Goal: Information Seeking & Learning: Check status

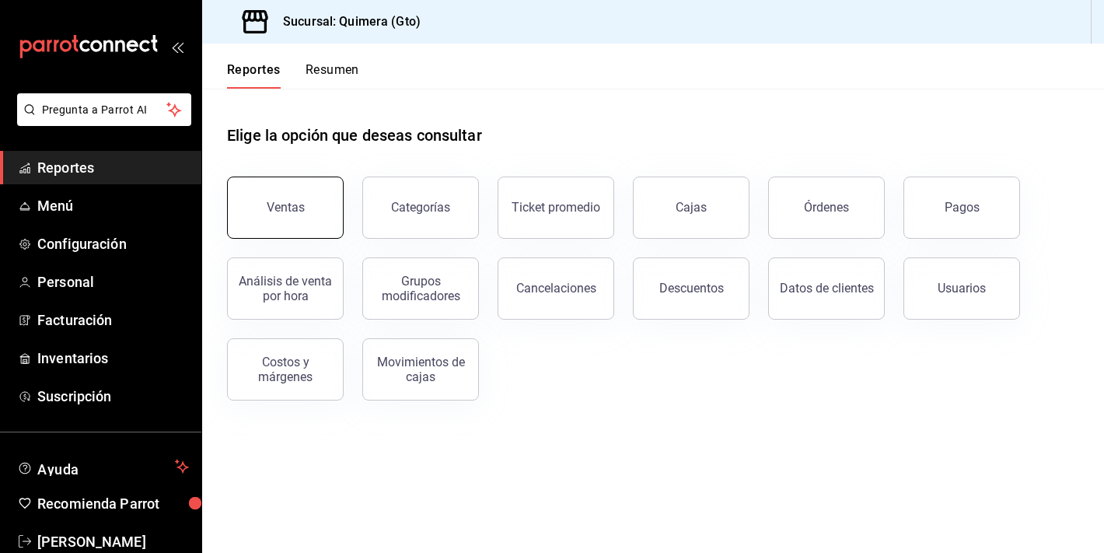
click at [316, 220] on button "Ventas" at bounding box center [285, 208] width 117 height 62
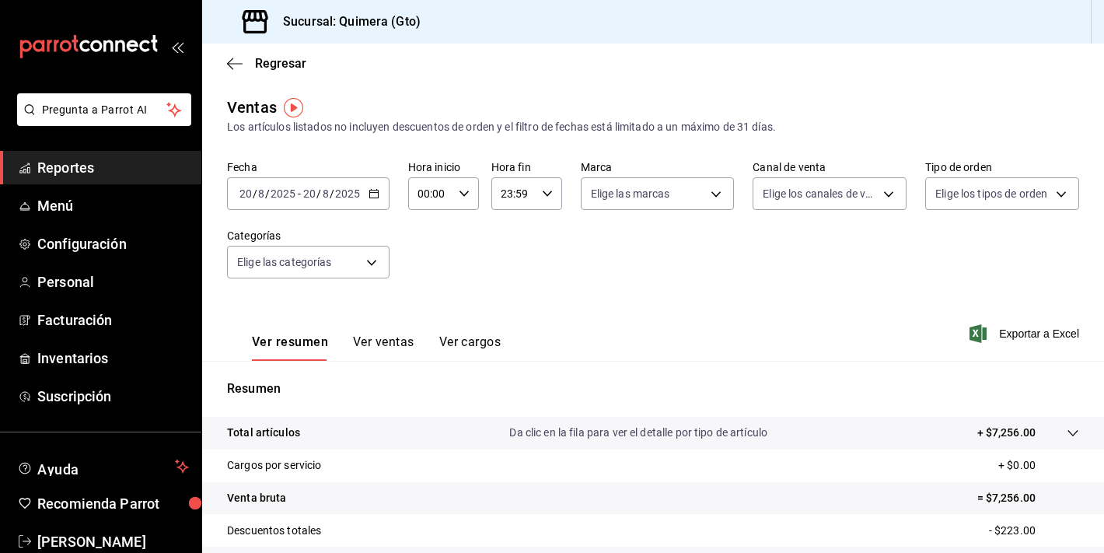
click at [99, 49] on icon "mailbox folders" at bounding box center [96, 46] width 12 height 12
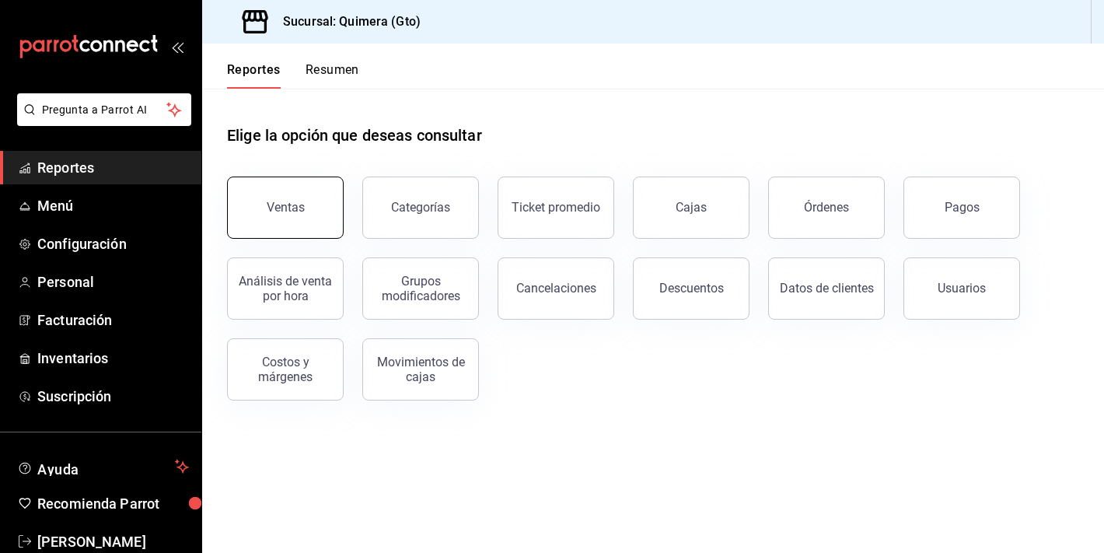
click at [296, 222] on button "Ventas" at bounding box center [285, 208] width 117 height 62
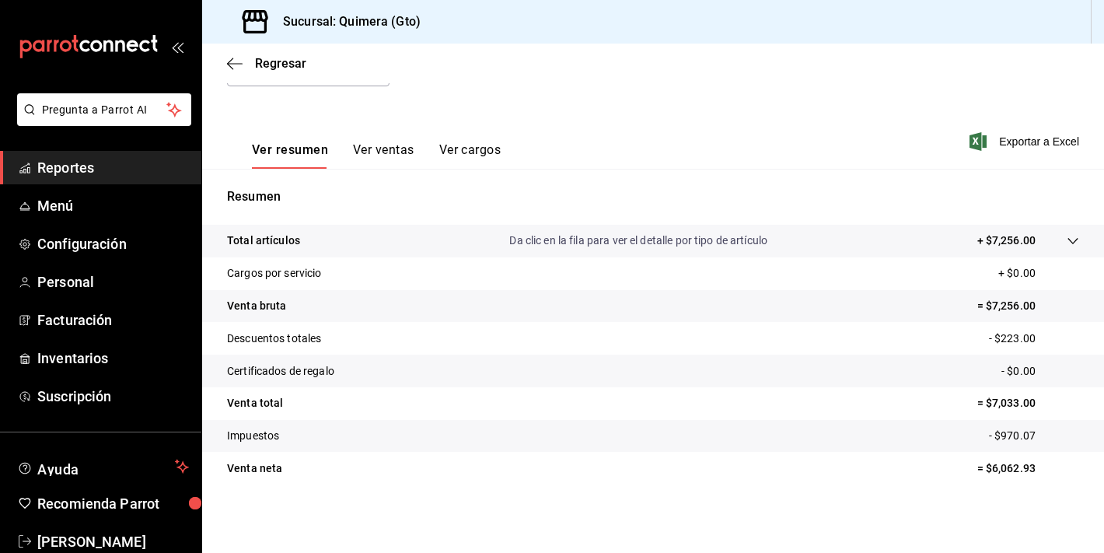
scroll to position [192, 0]
click at [118, 25] on div "mailbox folders" at bounding box center [100, 46] width 201 height 93
click at [118, 47] on icon "mailbox folders" at bounding box center [89, 46] width 140 height 23
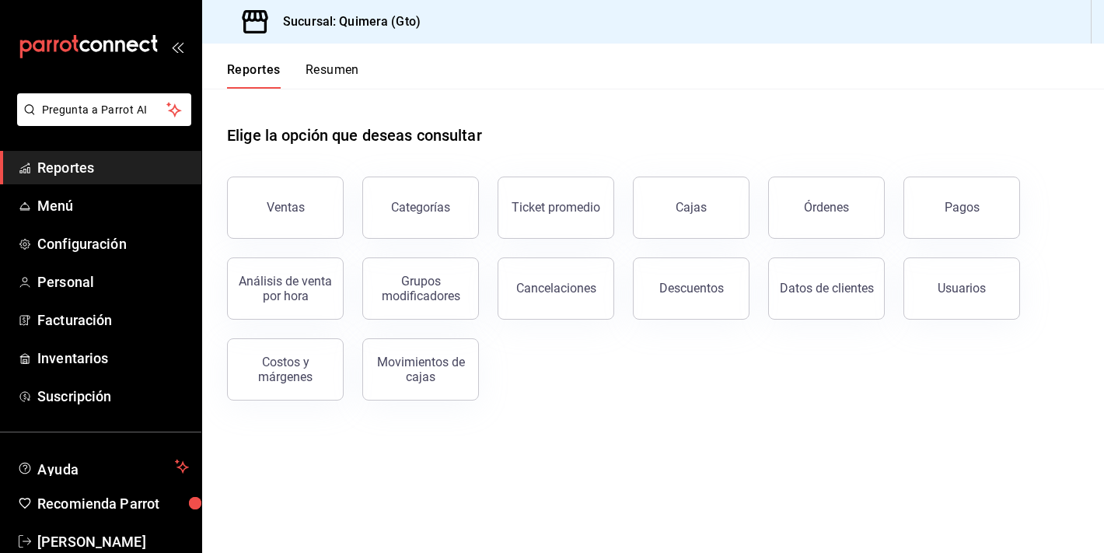
click at [316, 243] on div "Análisis de venta por hora" at bounding box center [275, 279] width 135 height 81
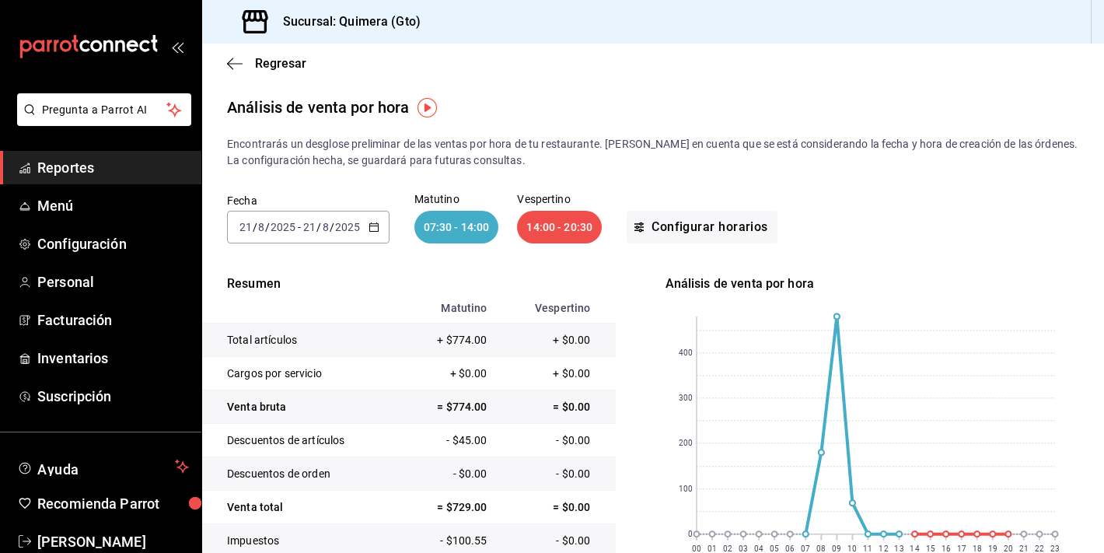
click at [138, 44] on icon "mailbox folders" at bounding box center [89, 46] width 140 height 23
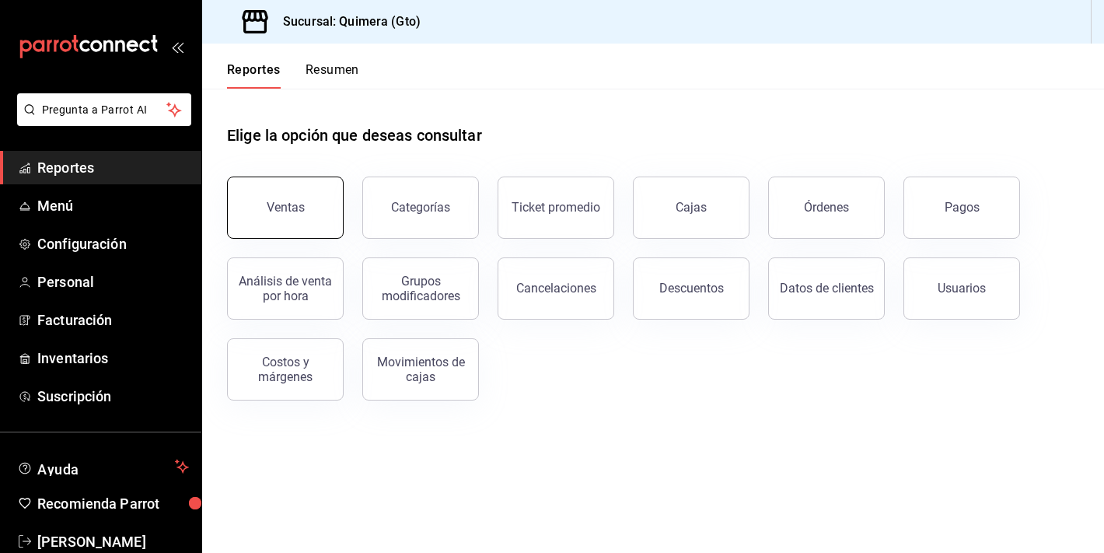
click at [304, 221] on button "Ventas" at bounding box center [285, 208] width 117 height 62
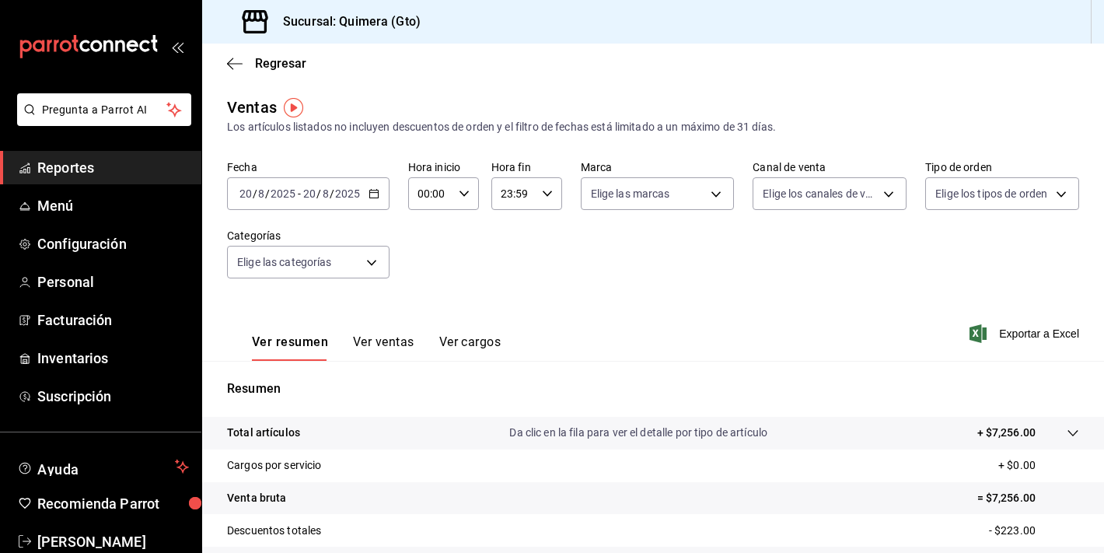
click at [369, 319] on div "Ver resumen Ver ventas Ver cargos" at bounding box center [364, 338] width 274 height 45
click at [376, 344] on button "Ver ventas" at bounding box center [383, 347] width 61 height 26
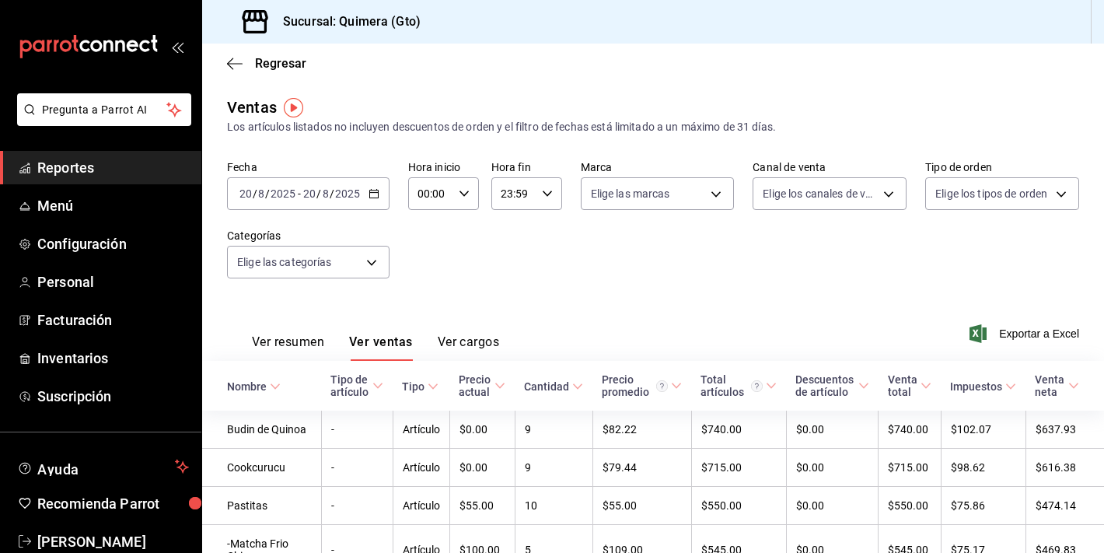
click at [280, 339] on button "Ver resumen" at bounding box center [288, 347] width 72 height 26
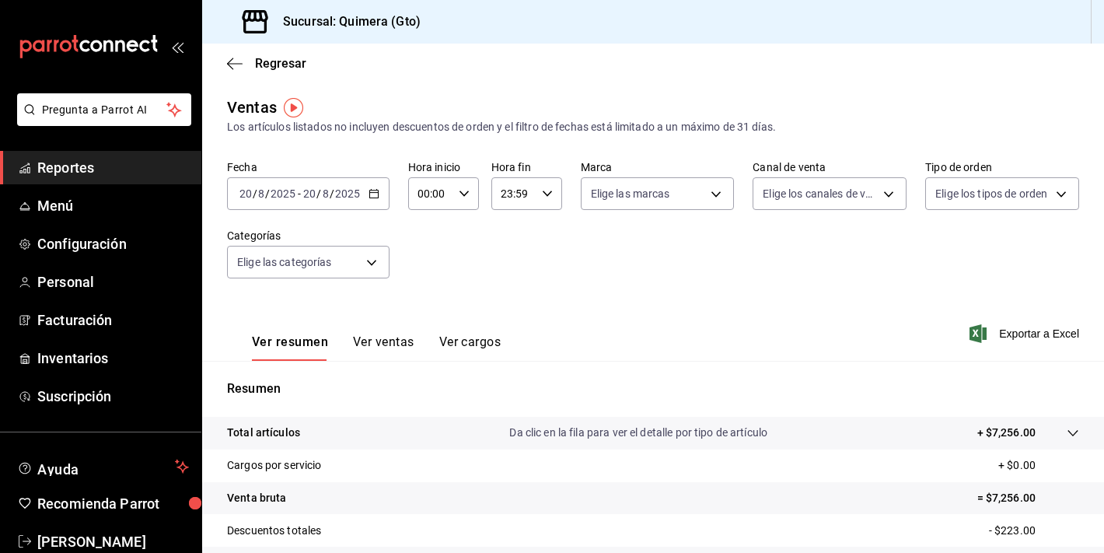
click at [382, 210] on div "Fecha [DATE] [DATE] - [DATE] [DATE] Hora inicio 00:00 Hora inicio Hora fin 23:5…" at bounding box center [653, 228] width 852 height 137
click at [374, 197] on icon "button" at bounding box center [374, 193] width 11 height 11
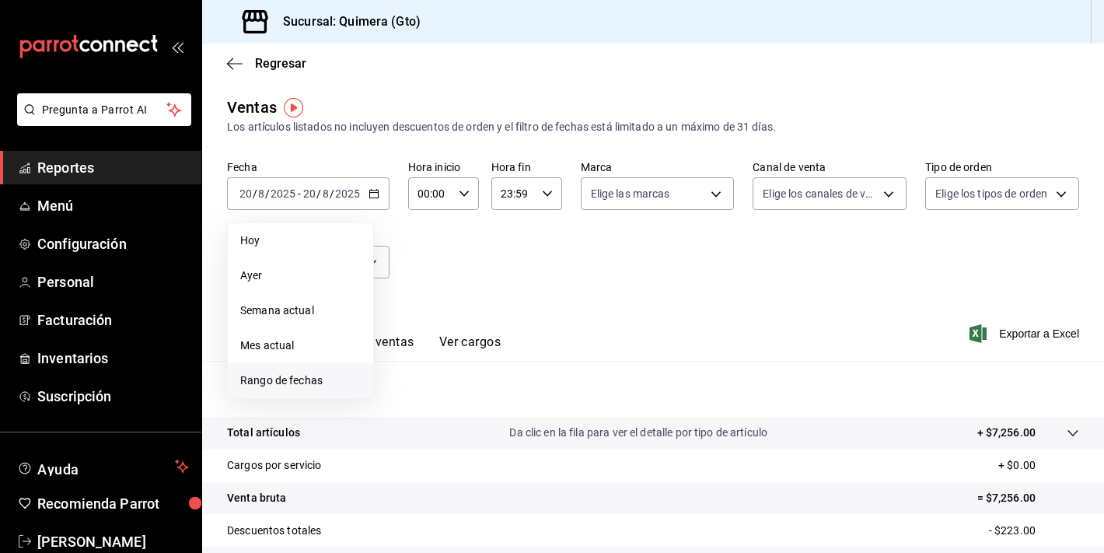
click at [337, 376] on span "Rango de fechas" at bounding box center [300, 380] width 121 height 16
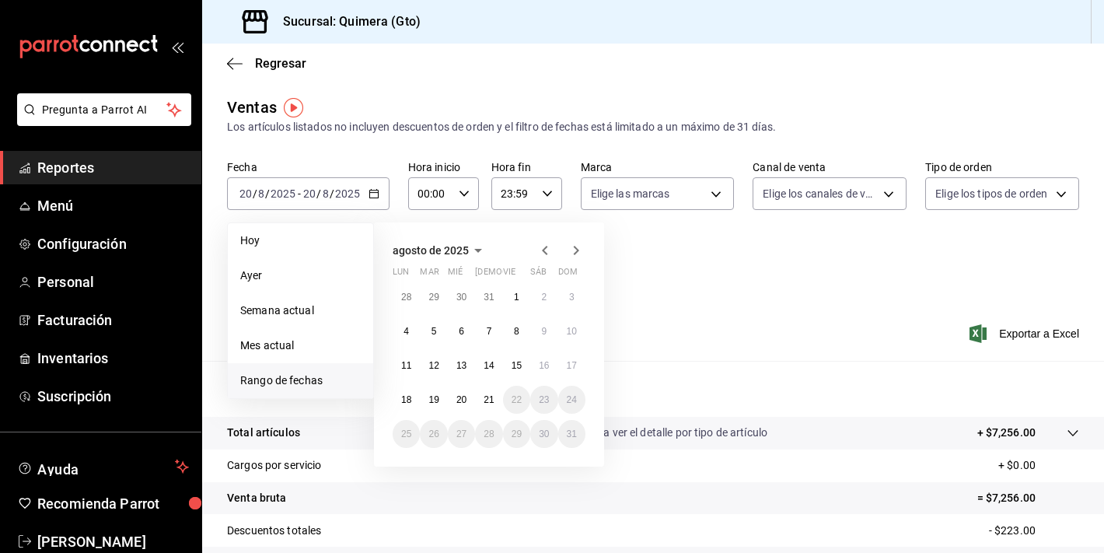
click at [484, 413] on div "28 29 30 31 1 2 3 4 5 6 7 8 9 10 11 12 13 14 15 16 17 18 19 20 21 22 23 24 25 2…" at bounding box center [489, 365] width 193 height 165
click at [485, 405] on button "21" at bounding box center [488, 400] width 27 height 28
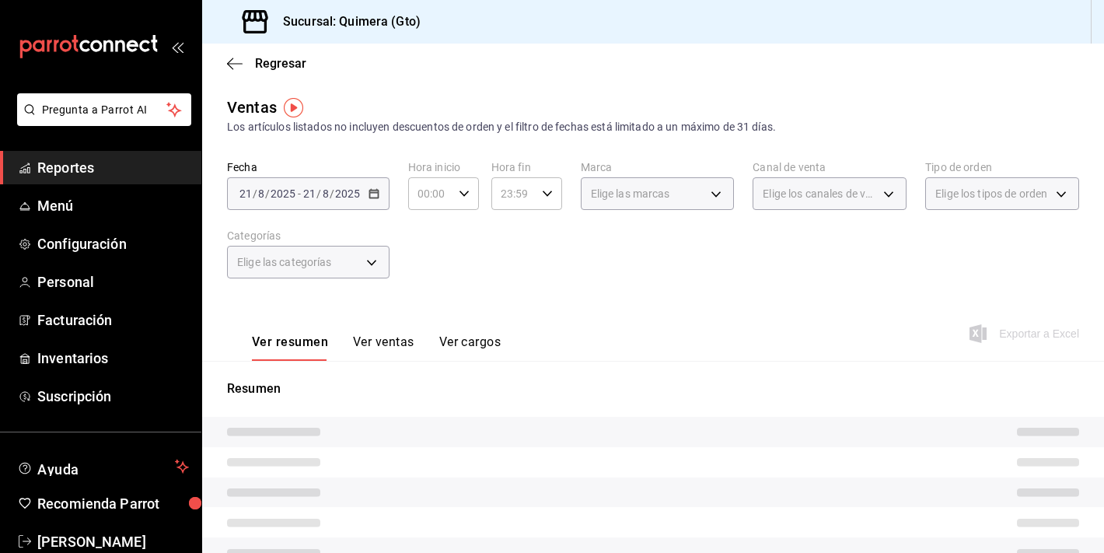
scroll to position [192, 0]
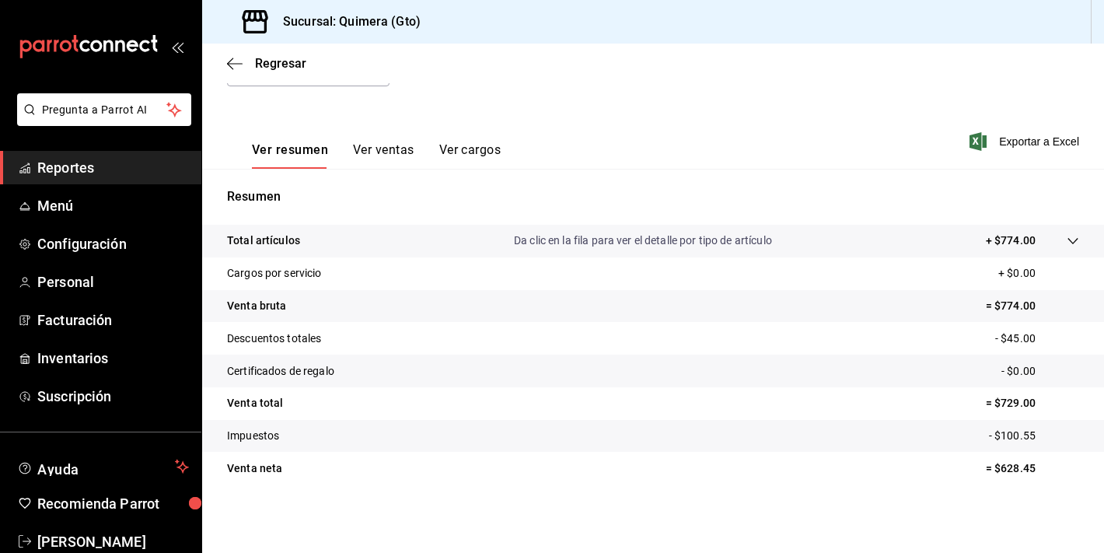
click at [344, 157] on div "Ver resumen Ver ventas Ver cargos" at bounding box center [376, 155] width 249 height 26
click at [366, 157] on button "Ver ventas" at bounding box center [383, 155] width 61 height 26
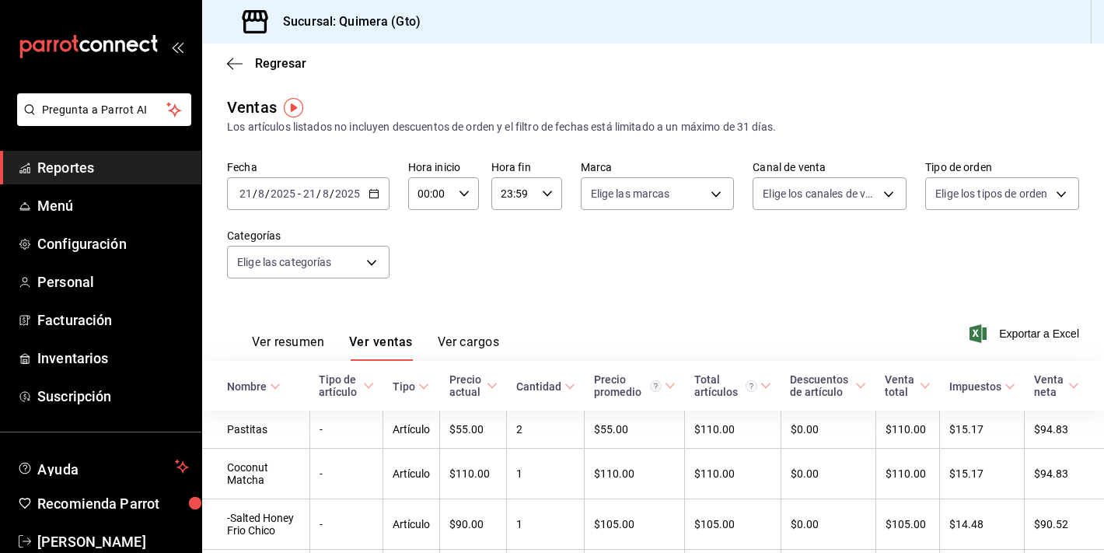
click at [299, 333] on div "Ver resumen Ver ventas Ver cargos" at bounding box center [363, 338] width 272 height 45
click at [299, 345] on button "Ver resumen" at bounding box center [288, 347] width 72 height 26
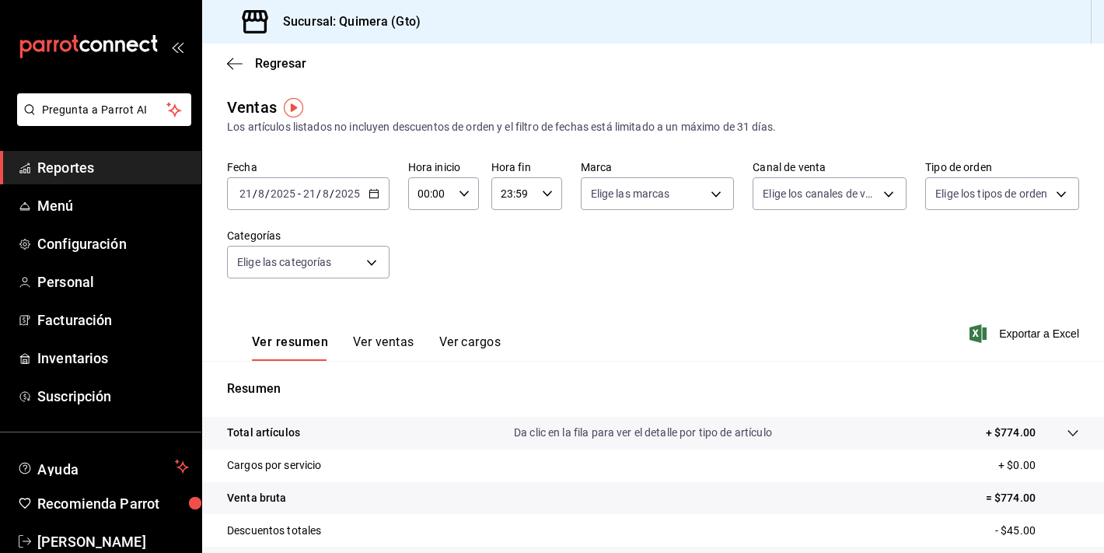
click at [379, 171] on label "Fecha" at bounding box center [308, 167] width 163 height 11
click at [367, 204] on div "[DATE] [DATE] - [DATE] [DATE]" at bounding box center [308, 193] width 163 height 33
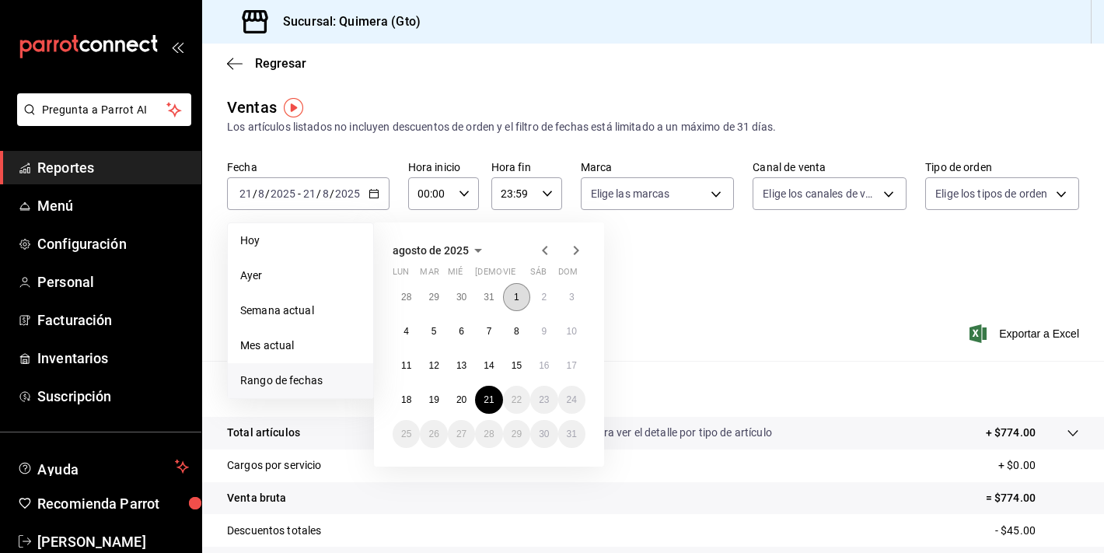
click at [523, 292] on button "1" at bounding box center [516, 297] width 27 height 28
click at [465, 405] on button "20" at bounding box center [461, 400] width 27 height 28
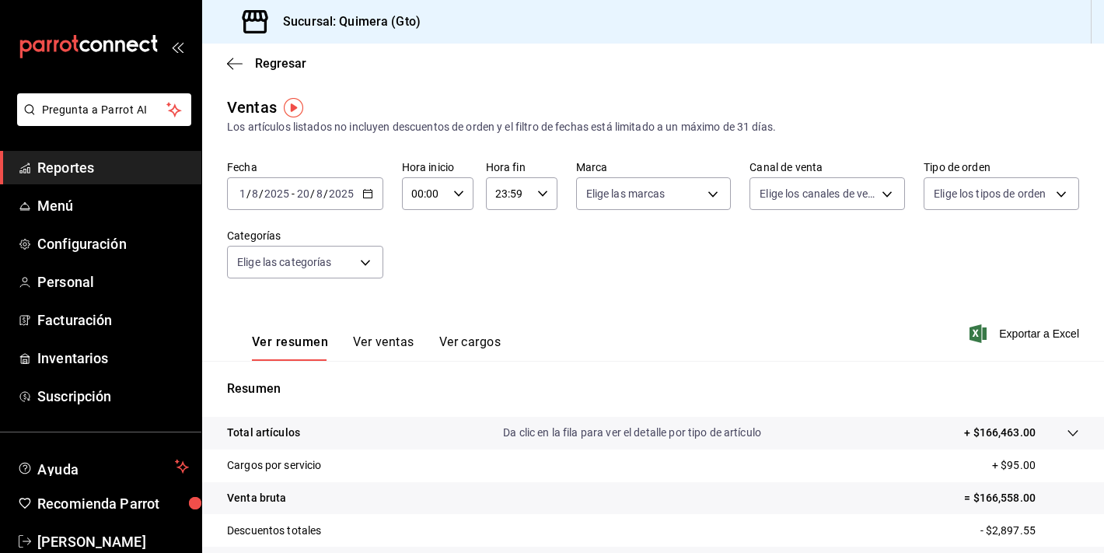
scroll to position [192, 0]
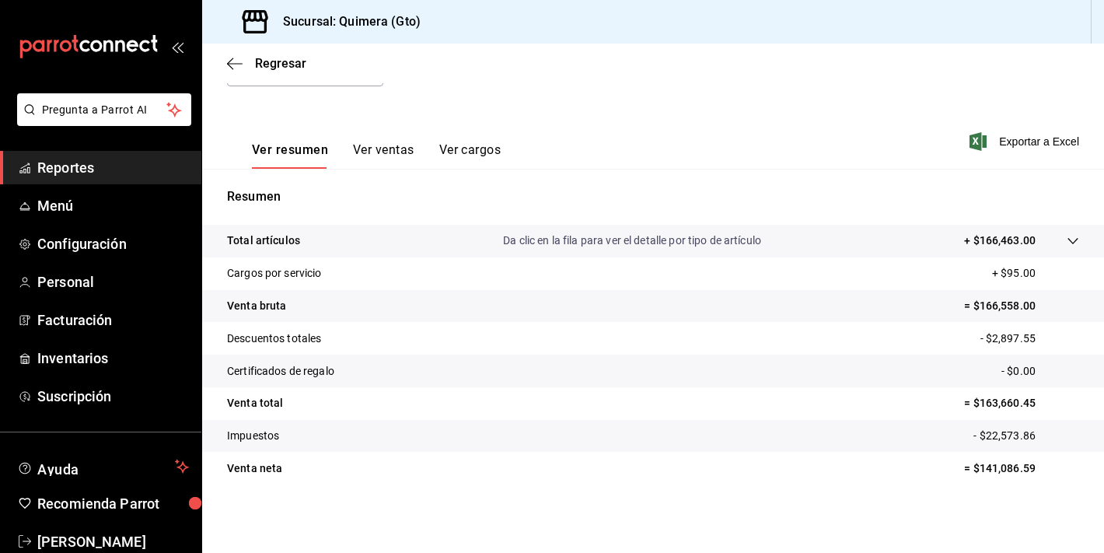
click at [1097, 124] on div "Ver resumen Ver ventas Ver cargos Exportar a Excel" at bounding box center [653, 137] width 902 height 64
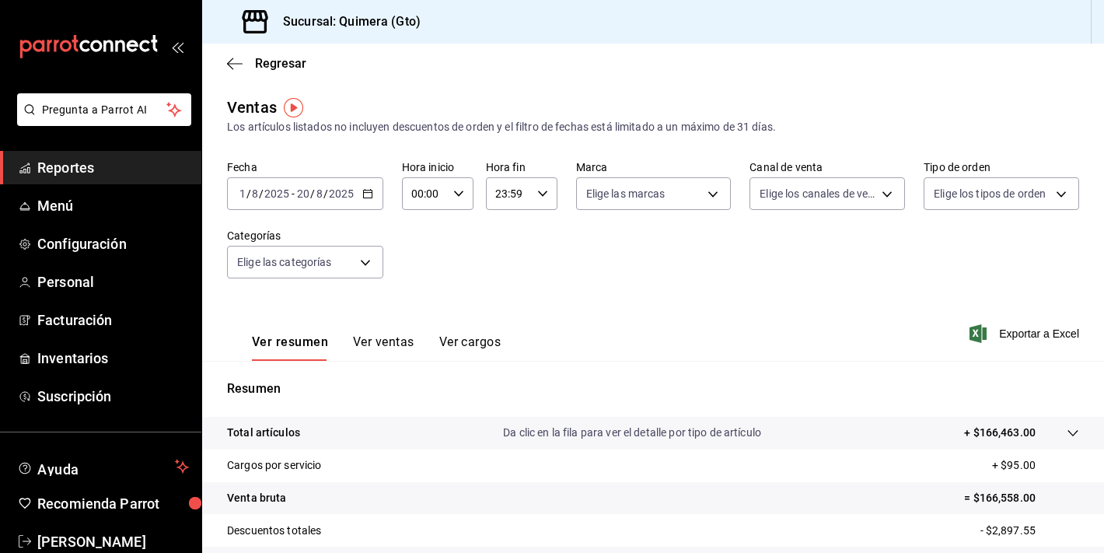
click at [306, 189] on input "20" at bounding box center [303, 193] width 14 height 12
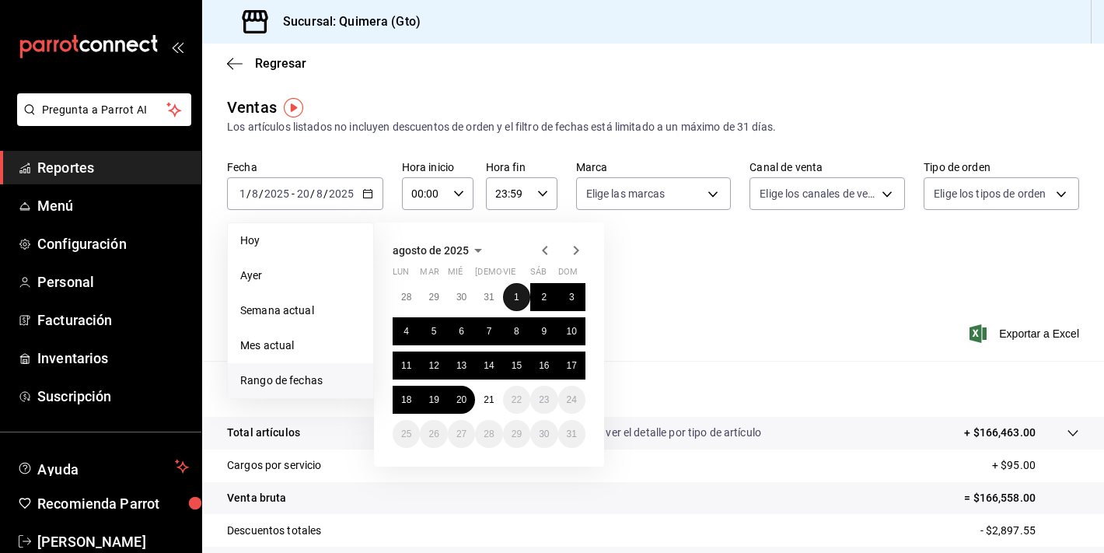
click at [514, 303] on button "1" at bounding box center [516, 297] width 27 height 28
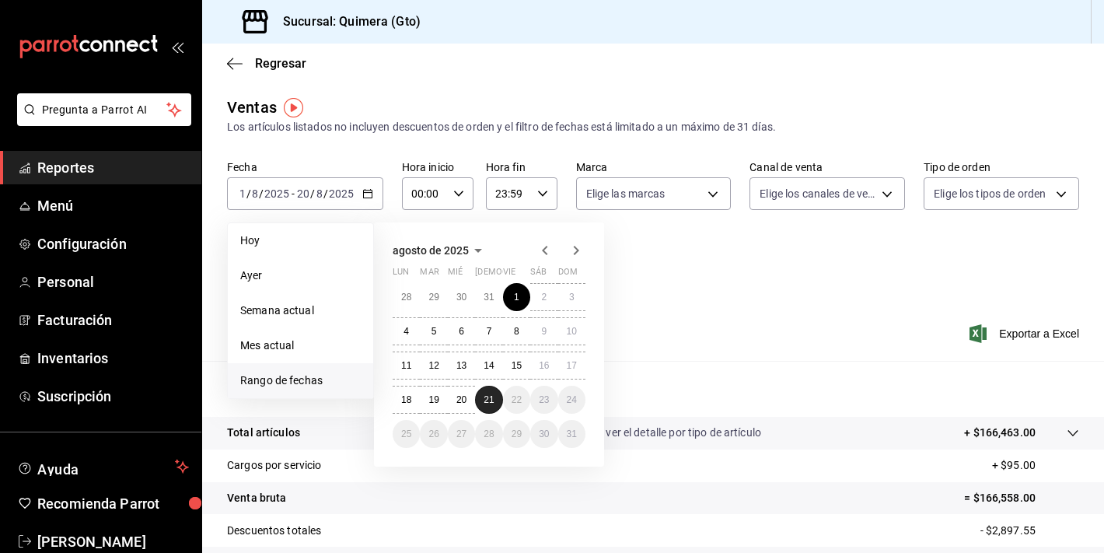
click at [487, 405] on button "21" at bounding box center [488, 400] width 27 height 28
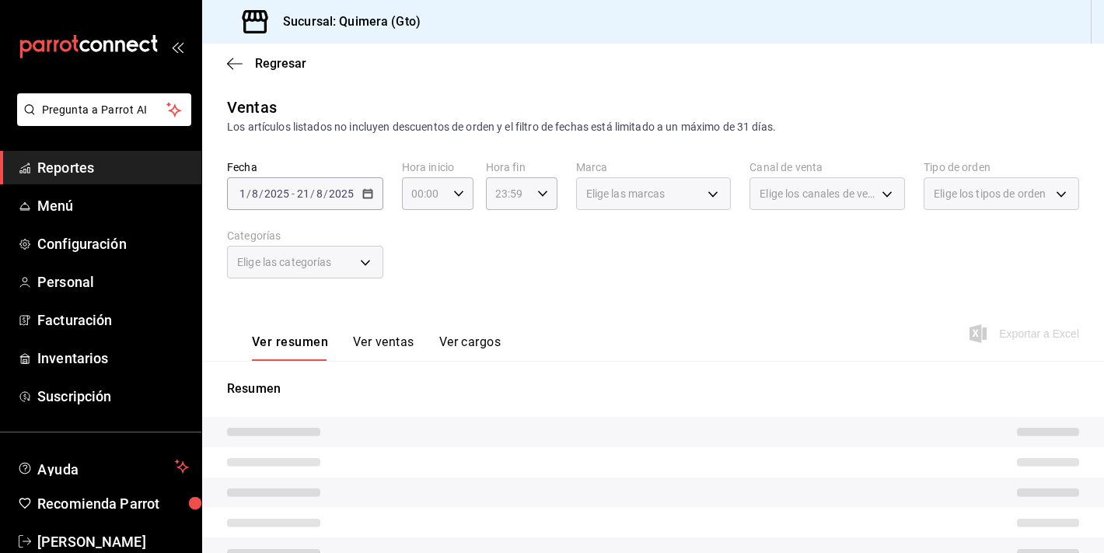
scroll to position [192, 0]
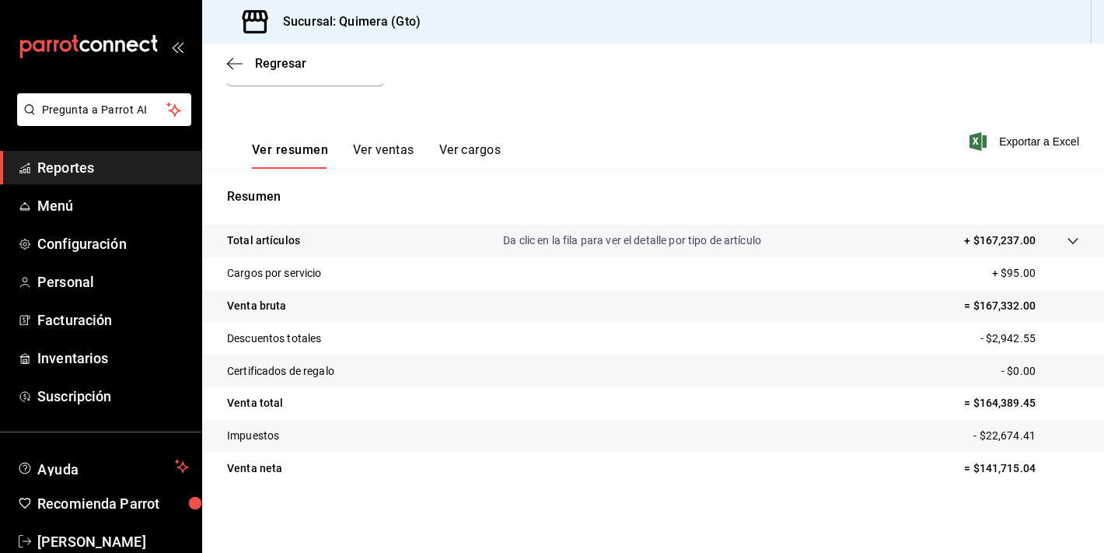
click at [431, 304] on tr "Venta bruta = $167,332.00" at bounding box center [653, 306] width 902 height 33
click at [126, 43] on icon "mailbox folders" at bounding box center [89, 46] width 140 height 23
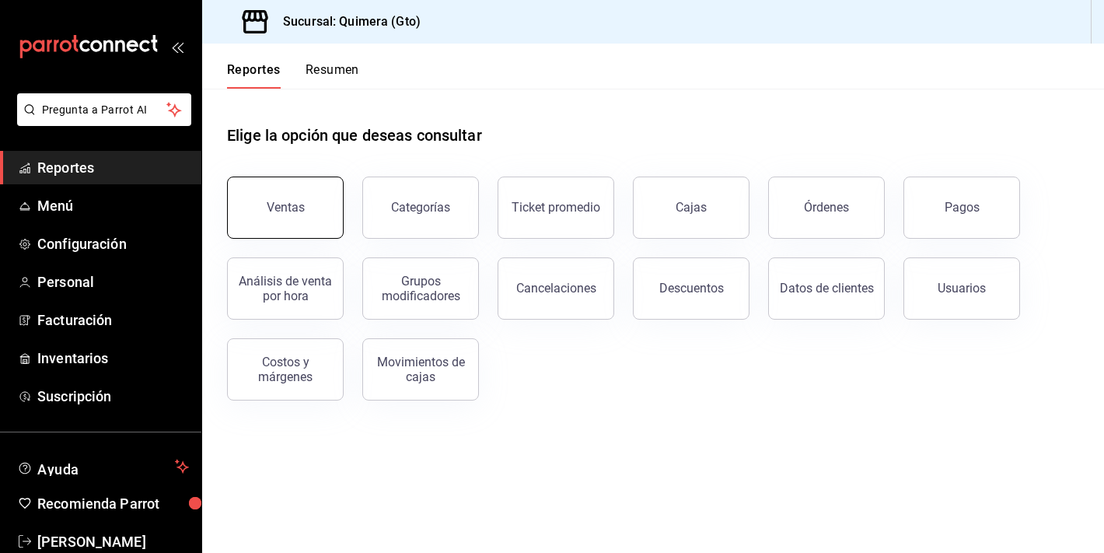
click at [299, 220] on button "Ventas" at bounding box center [285, 208] width 117 height 62
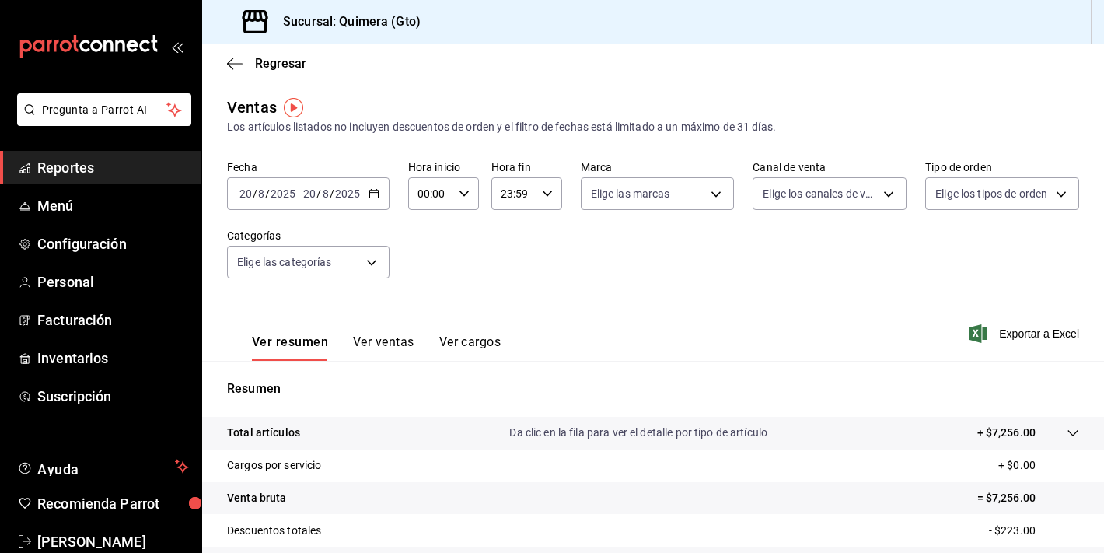
click at [355, 204] on div "[DATE] [DATE] - [DATE] [DATE]" at bounding box center [308, 193] width 163 height 33
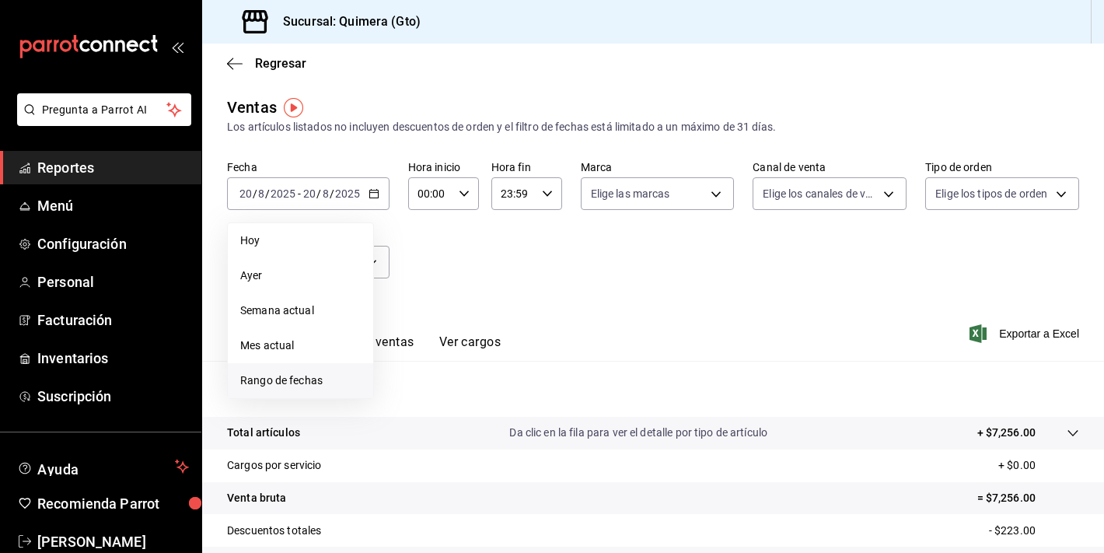
click at [294, 392] on li "Rango de fechas" at bounding box center [300, 380] width 145 height 35
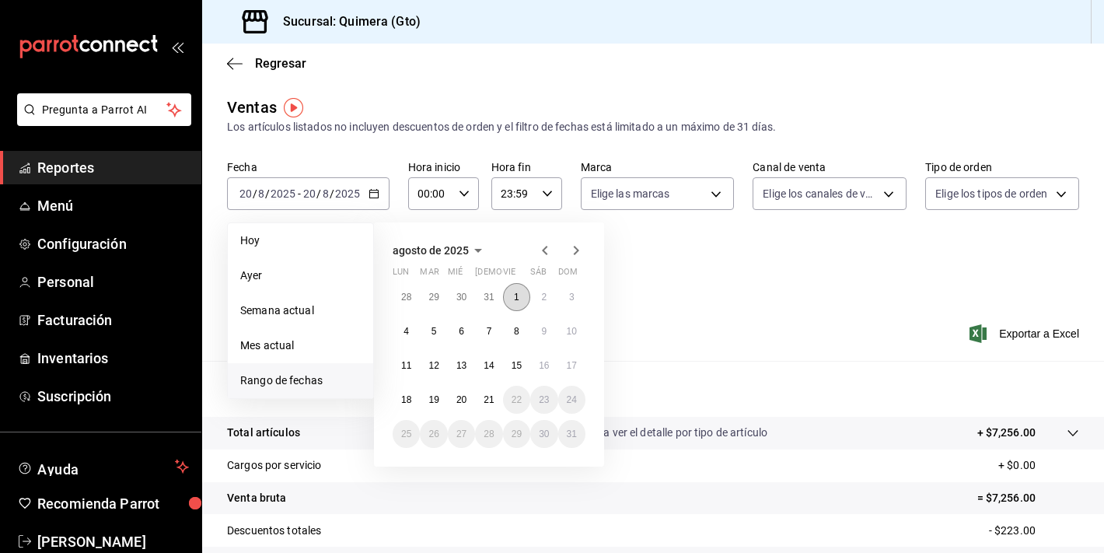
click at [512, 301] on button "1" at bounding box center [516, 297] width 27 height 28
click at [491, 400] on abbr "21" at bounding box center [489, 399] width 10 height 11
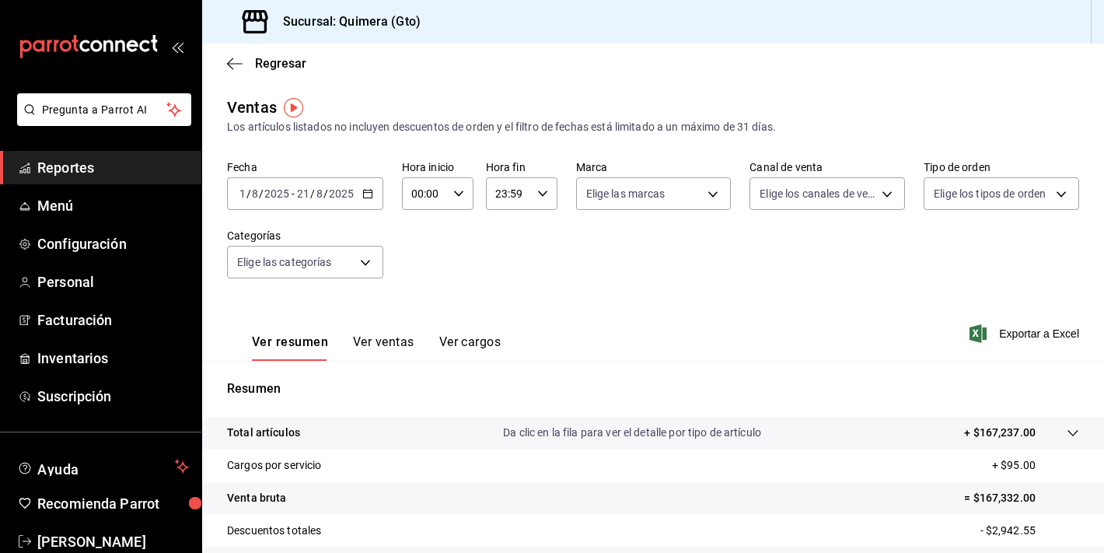
click at [332, 187] on div "[DATE] [DATE] - [DATE] [DATE]" at bounding box center [305, 193] width 156 height 33
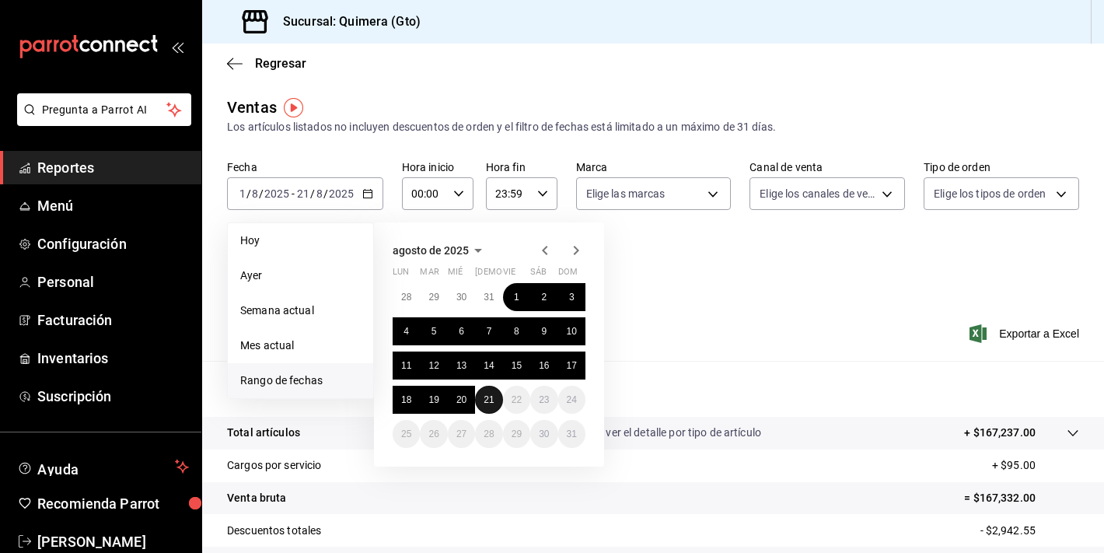
click at [479, 400] on button "21" at bounding box center [488, 400] width 27 height 28
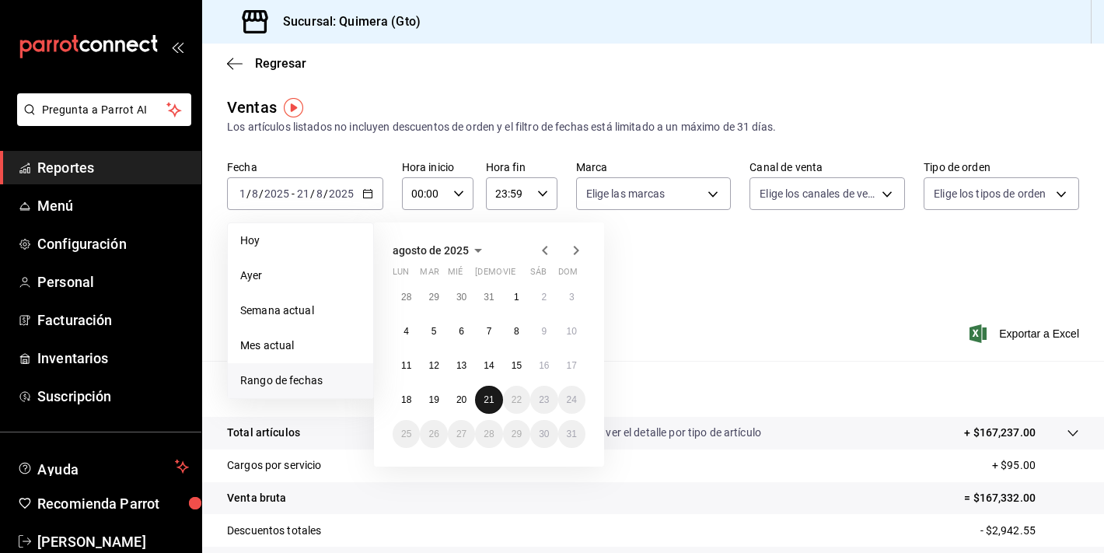
click at [482, 400] on button "21" at bounding box center [488, 400] width 27 height 28
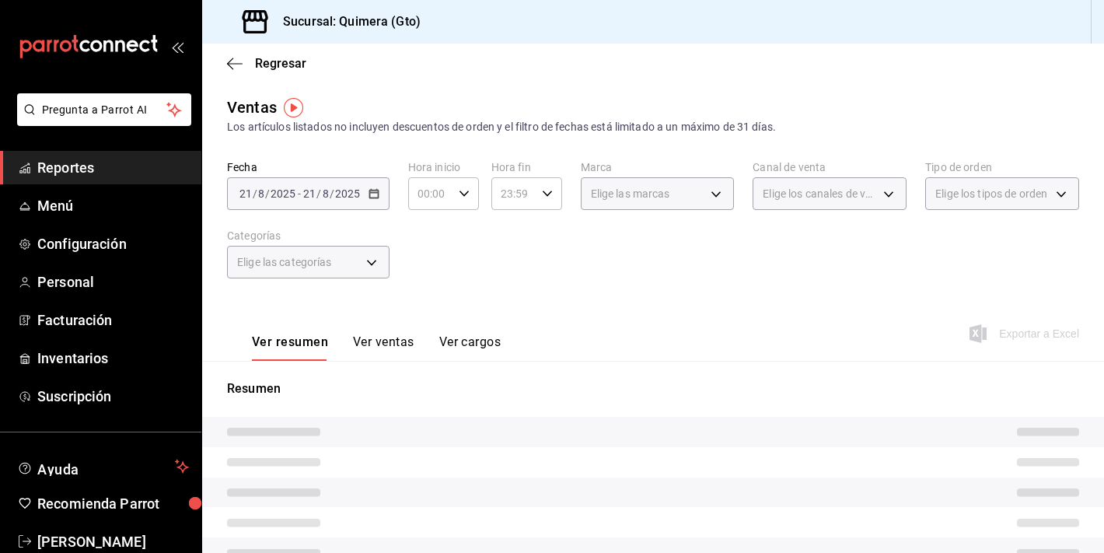
scroll to position [192, 0]
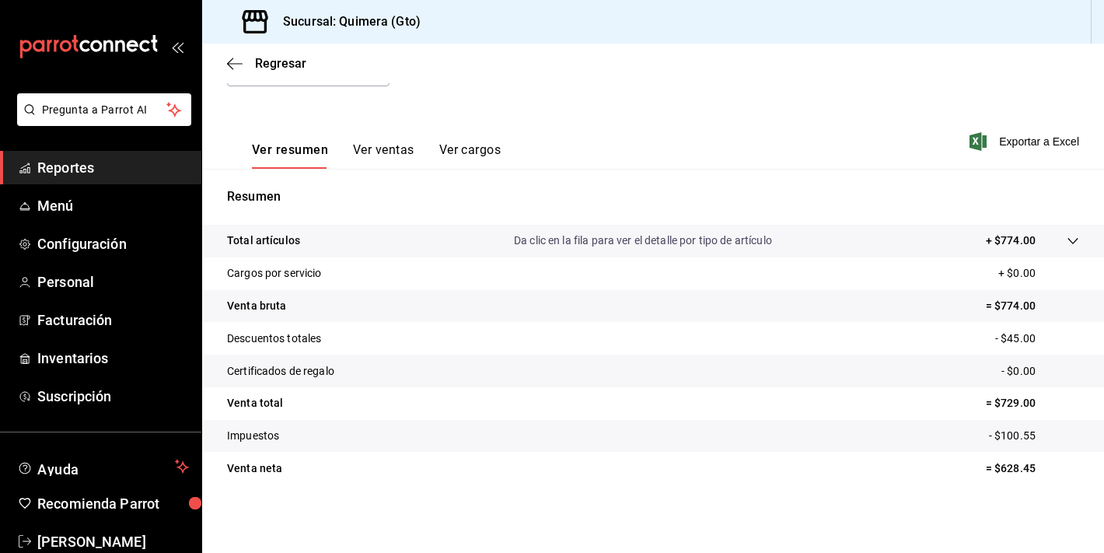
click at [372, 152] on button "Ver ventas" at bounding box center [383, 155] width 61 height 26
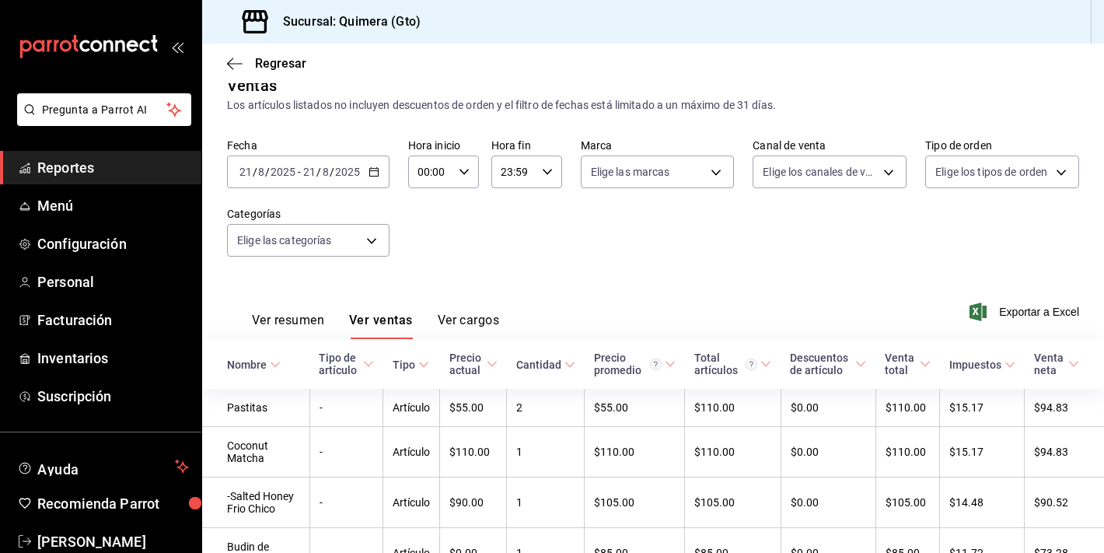
scroll to position [192, 0]
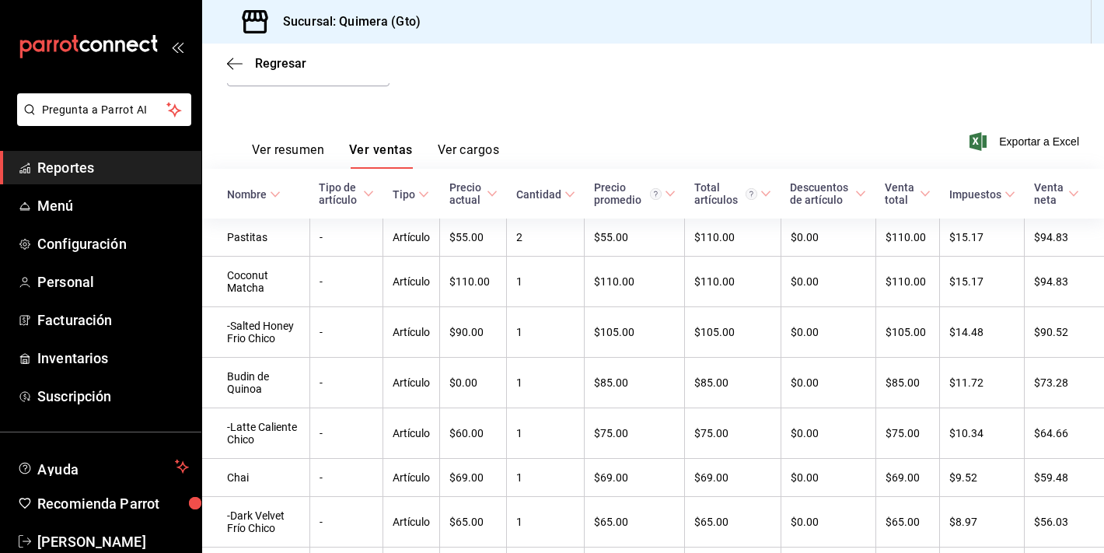
click at [145, 48] on icon "mailbox folders" at bounding box center [89, 46] width 140 height 23
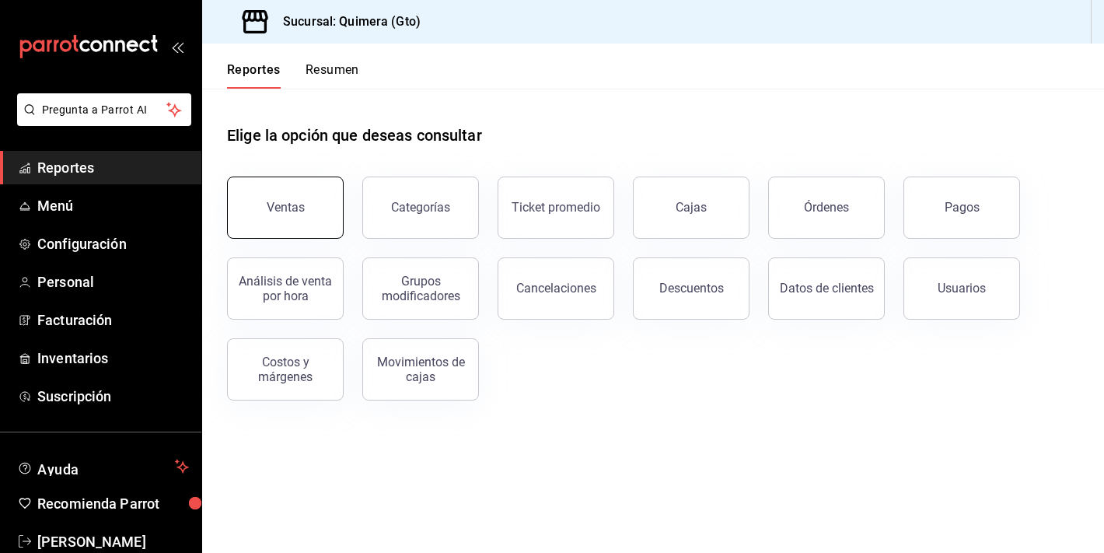
click at [267, 200] on button "Ventas" at bounding box center [285, 208] width 117 height 62
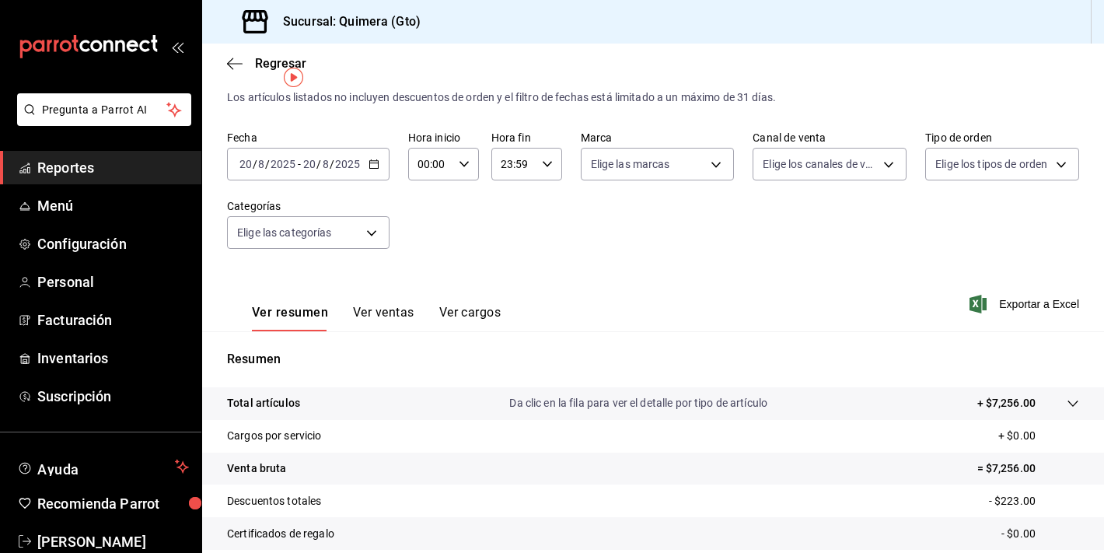
scroll to position [30, 0]
click at [297, 140] on label "Fecha" at bounding box center [308, 136] width 163 height 11
click at [305, 170] on input "20" at bounding box center [309, 163] width 14 height 12
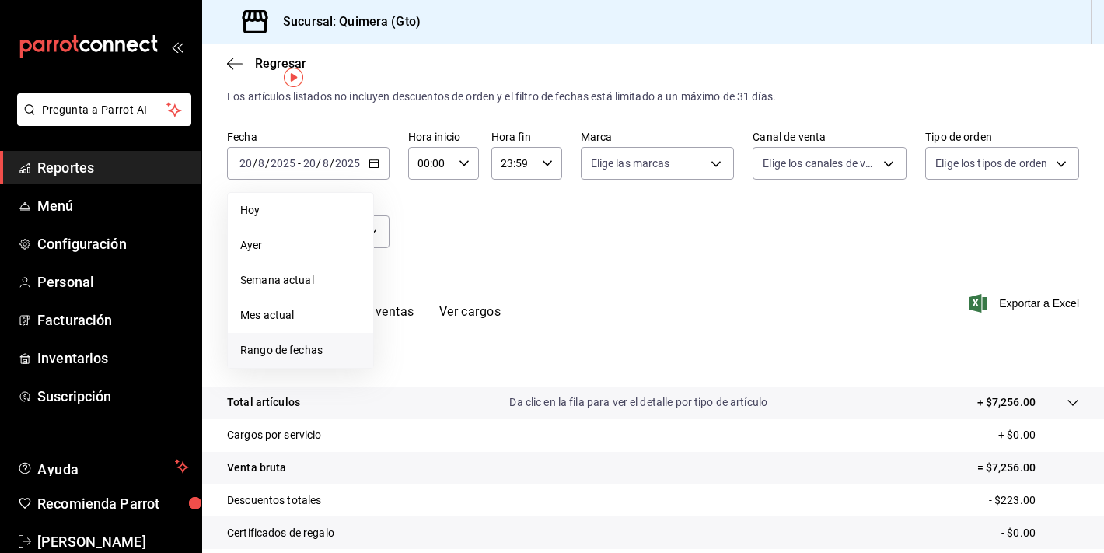
click at [326, 355] on span "Rango de fechas" at bounding box center [300, 350] width 121 height 16
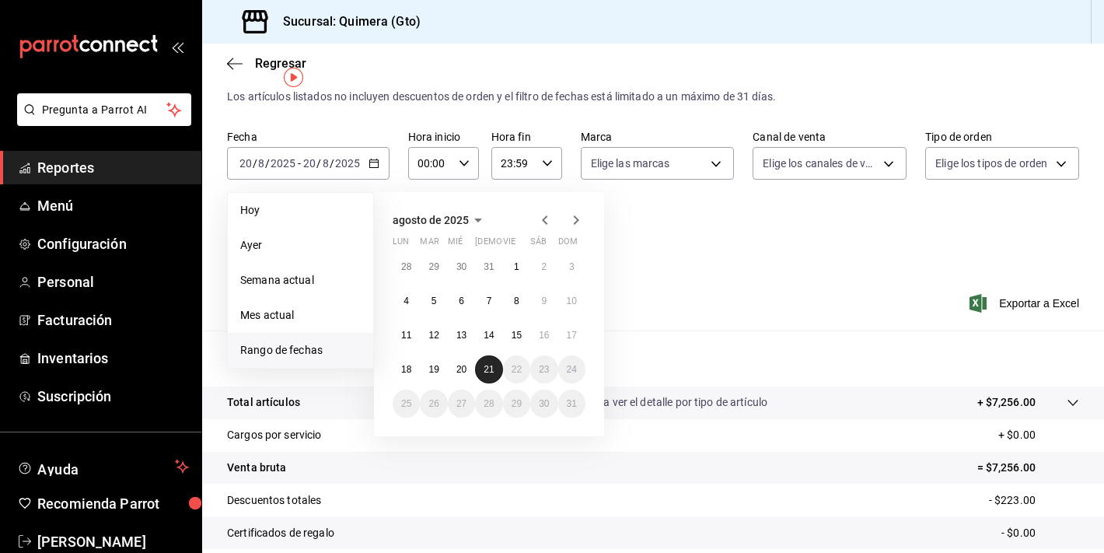
click at [492, 367] on abbr "21" at bounding box center [489, 369] width 10 height 11
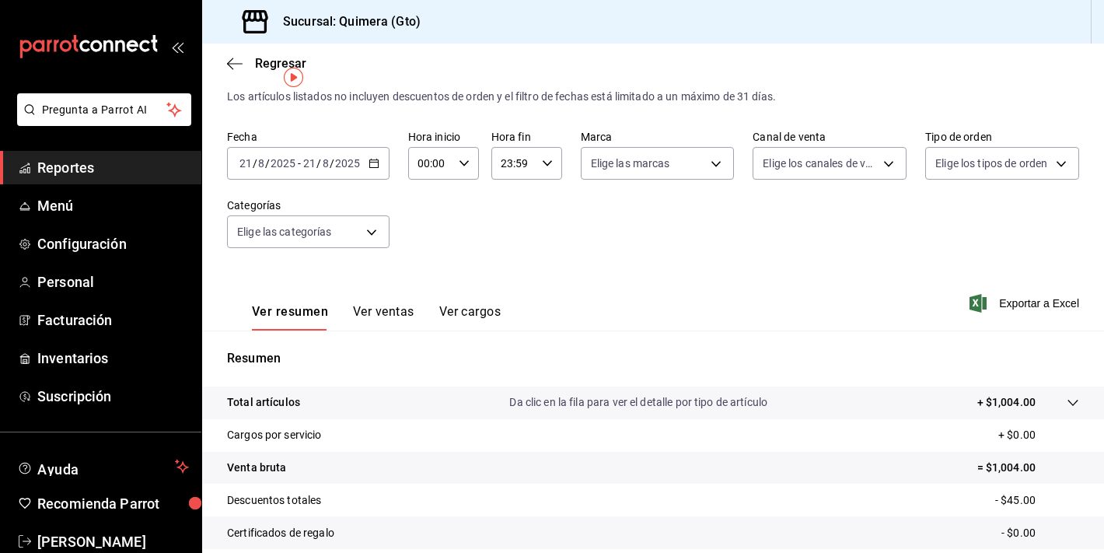
click at [365, 319] on button "Ver ventas" at bounding box center [383, 317] width 61 height 26
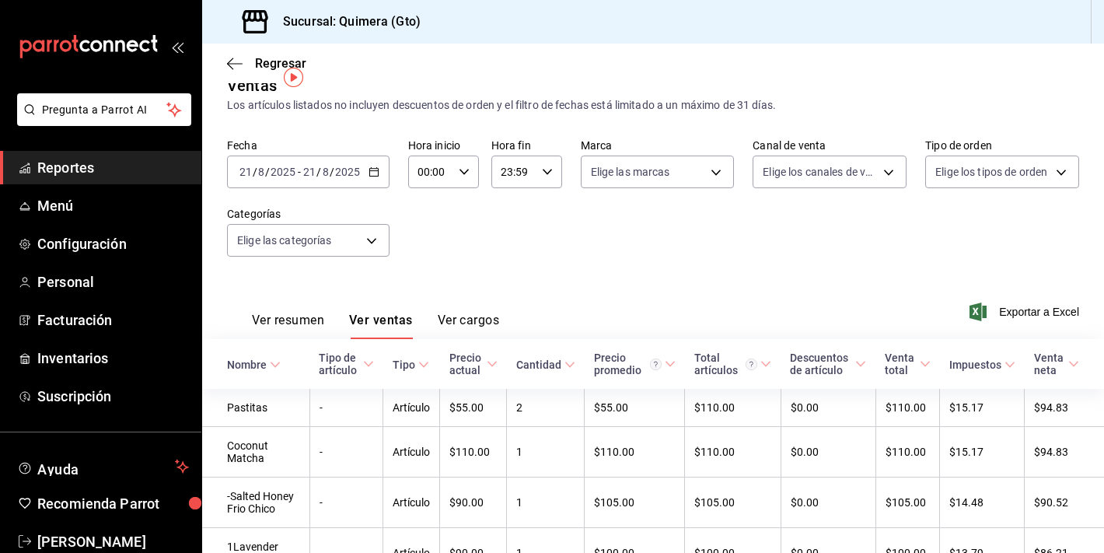
scroll to position [30, 0]
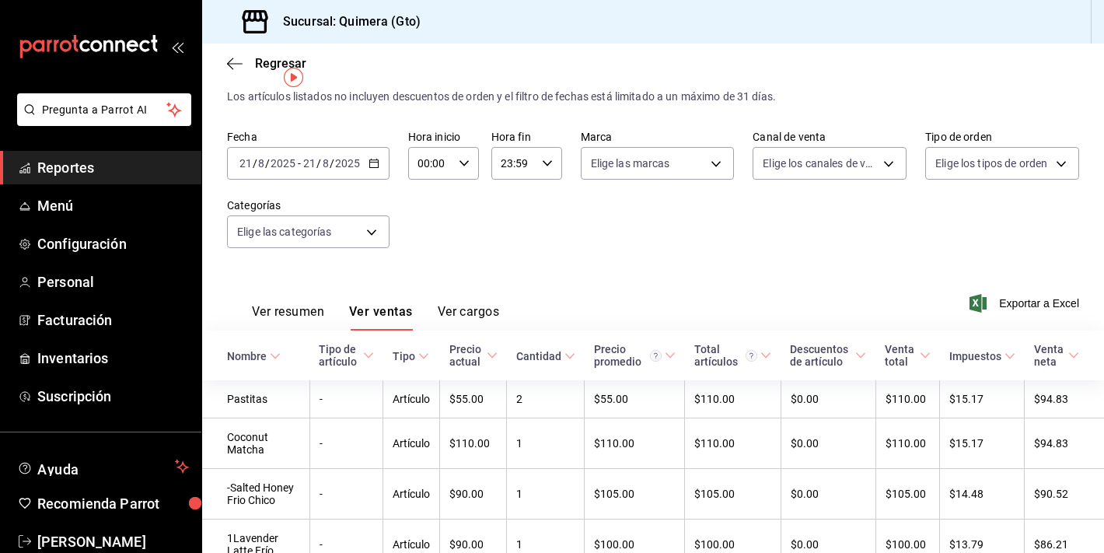
click at [344, 132] on label "Fecha" at bounding box center [308, 136] width 163 height 11
click at [344, 135] on label "Fecha" at bounding box center [308, 136] width 163 height 11
click at [344, 157] on input "2025" at bounding box center [347, 163] width 26 height 12
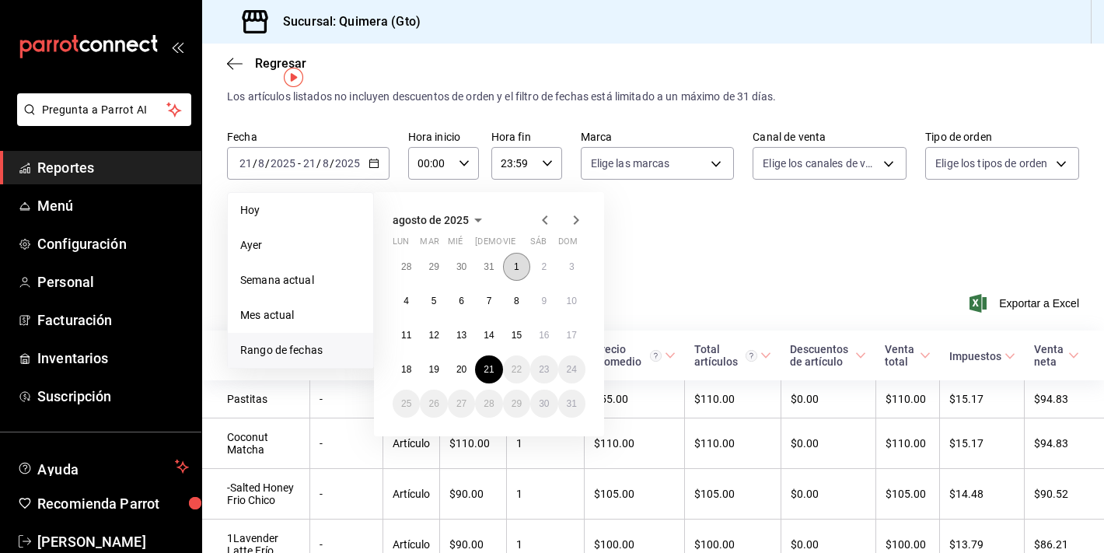
click at [517, 273] on button "1" at bounding box center [516, 267] width 27 height 28
click at [494, 370] on button "21" at bounding box center [488, 369] width 27 height 28
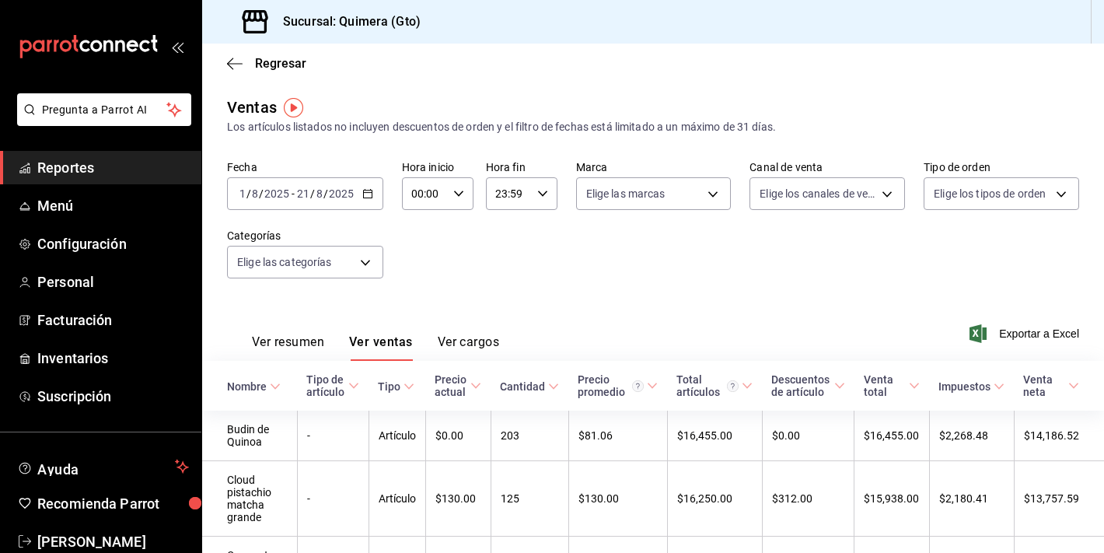
click at [283, 341] on button "Ver resumen" at bounding box center [288, 347] width 72 height 26
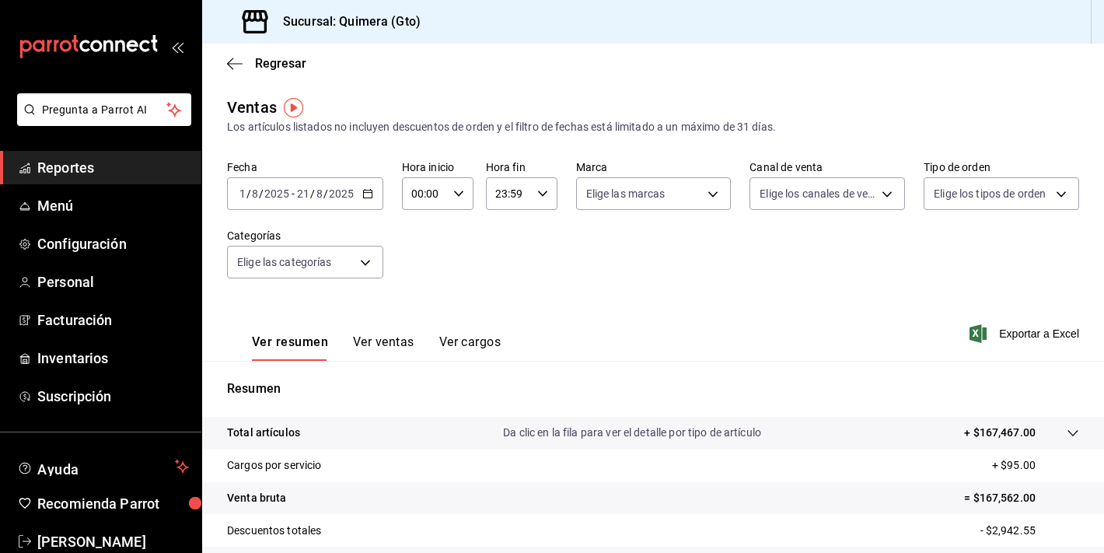
scroll to position [192, 0]
